Goal: Task Accomplishment & Management: Use online tool/utility

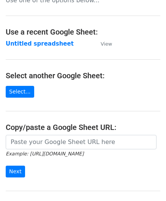
scroll to position [76, 0]
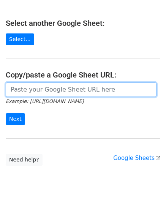
click at [30, 88] on input "url" at bounding box center [81, 90] width 151 height 14
paste input "[URL][DOMAIN_NAME]"
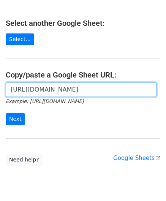
scroll to position [0, 176]
type input "[URL][DOMAIN_NAME]"
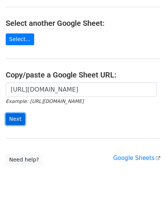
scroll to position [0, 0]
click at [14, 113] on input "Next" at bounding box center [15, 119] width 19 height 12
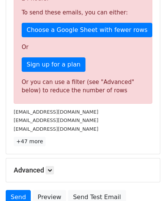
scroll to position [257, 0]
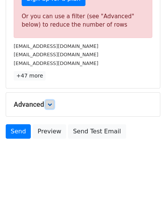
click at [52, 103] on icon at bounding box center [50, 104] width 5 height 5
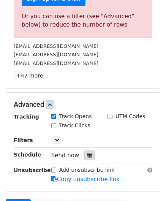
click at [88, 155] on icon at bounding box center [89, 155] width 5 height 5
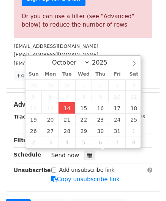
type input "[DATE] 12:00"
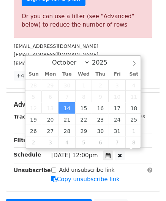
scroll to position [0, 0]
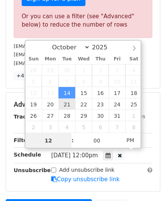
paste input "4"
type input "4"
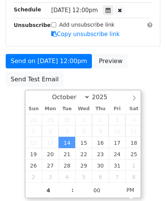
type input "2025-10-14 16:00"
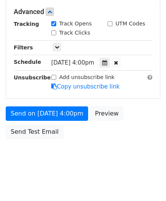
scroll to position [349, 0]
